Goal: Find specific page/section

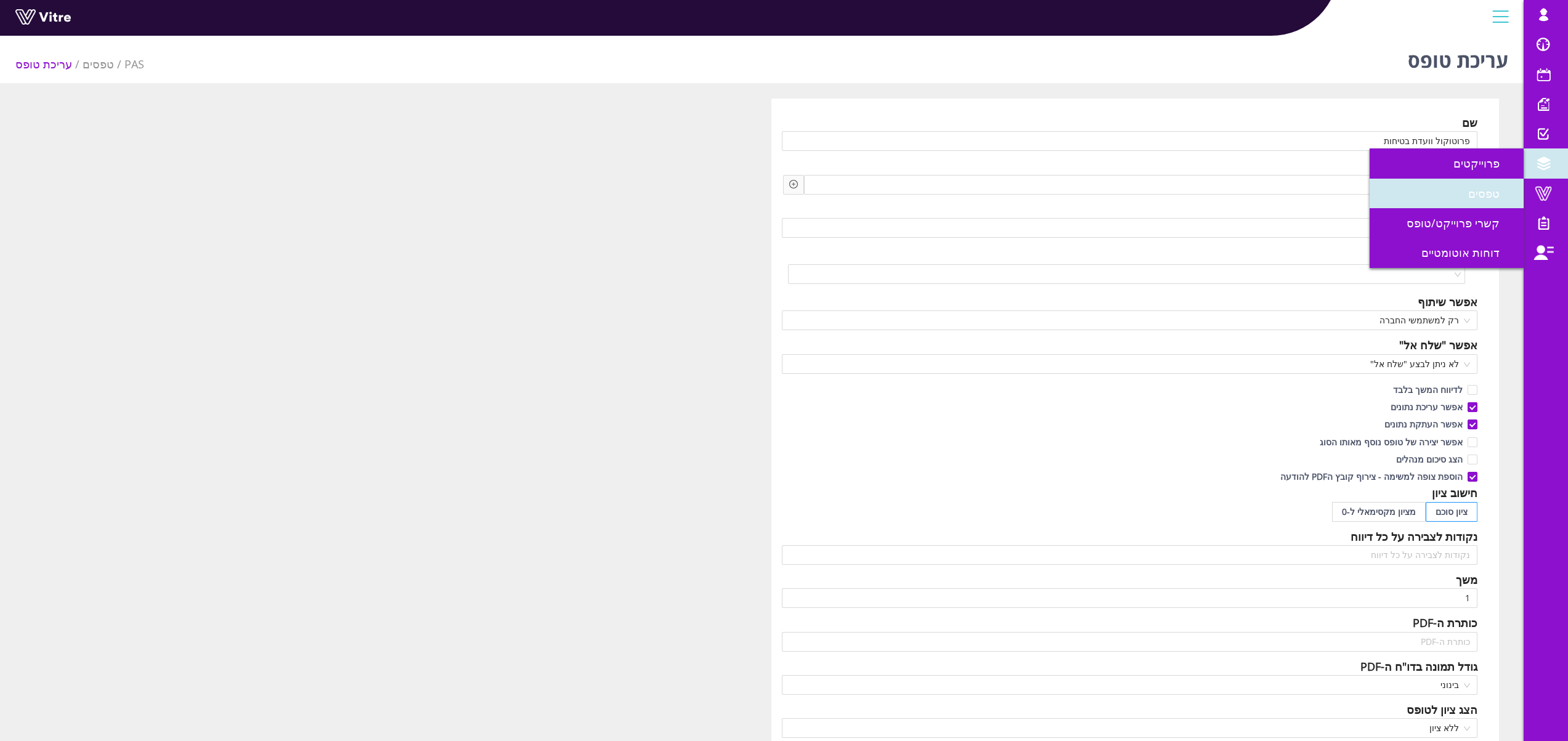
click at [1494, 197] on span "טפסים" at bounding box center [1492, 193] width 46 height 15
